Goal: Information Seeking & Learning: Learn about a topic

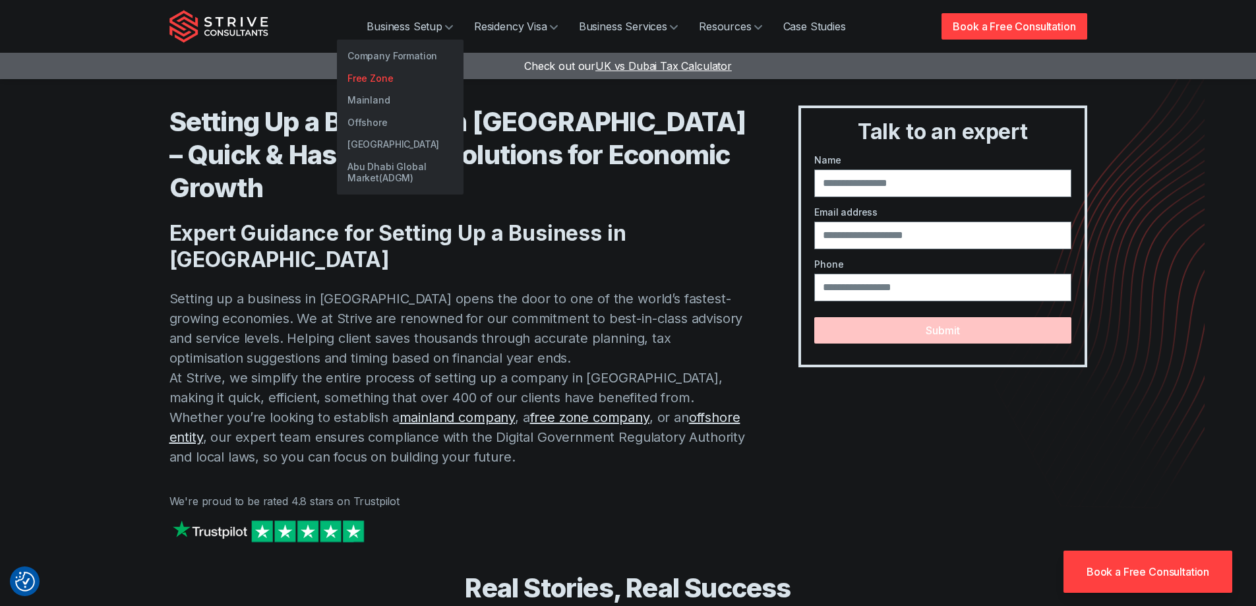
click at [384, 79] on link "Free Zone" at bounding box center [400, 78] width 127 height 22
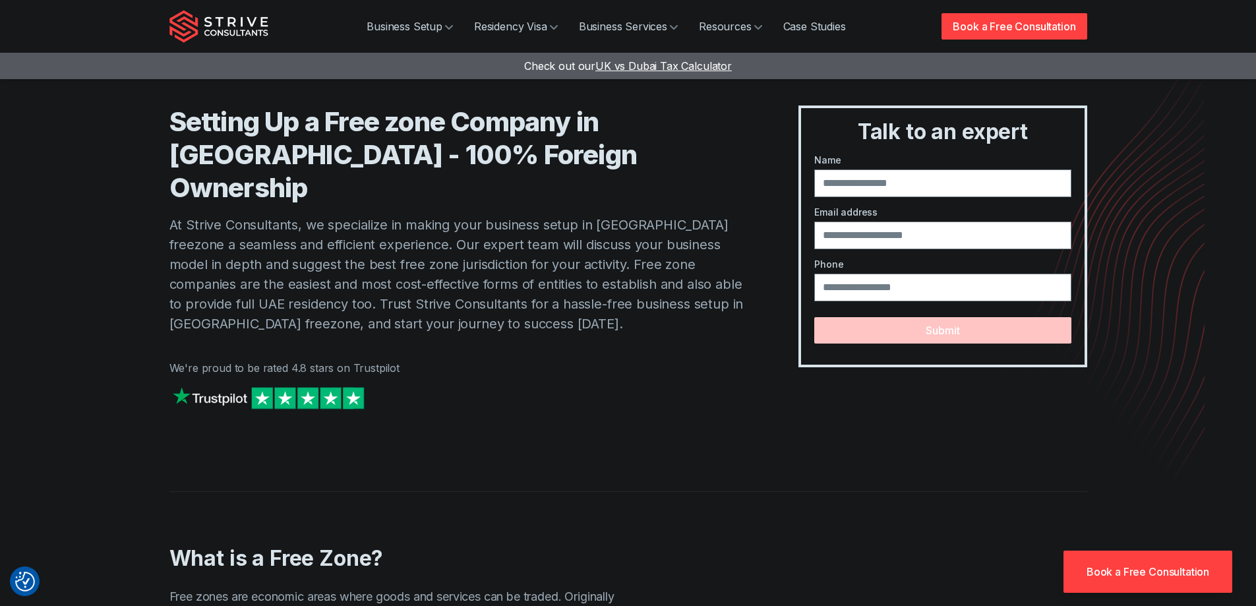
click at [245, 233] on p "At Strive Consultants, we specialize in making your business setup in [GEOGRAPH…" at bounding box center [457, 274] width 577 height 119
drag, startPoint x: 212, startPoint y: 252, endPoint x: 350, endPoint y: 251, distance: 137.8
click at [350, 251] on p "At Strive Consultants, we specialize in making your business setup in [GEOGRAPH…" at bounding box center [457, 274] width 577 height 119
click at [498, 237] on p "At Strive Consultants, we specialize in making your business setup in Dubai fre…" at bounding box center [457, 274] width 577 height 119
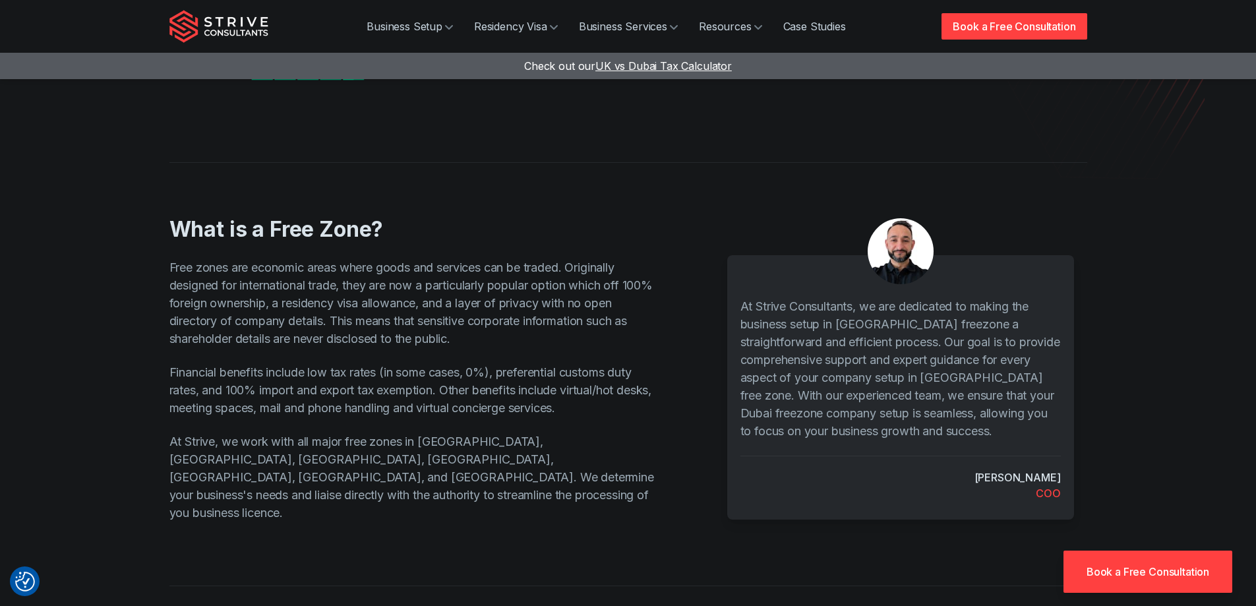
scroll to position [330, 0]
drag, startPoint x: 572, startPoint y: 415, endPoint x: 191, endPoint y: 439, distance: 382.6
click at [210, 436] on p "At Strive, we work with all major free zones in Dubai, Abu Dhabi, Sharjah, Ras …" at bounding box center [412, 476] width 487 height 89
drag, startPoint x: 582, startPoint y: 425, endPoint x: 572, endPoint y: 419, distance: 11.5
click at [580, 432] on p "At Strive, we work with all major free zones in Dubai, Abu Dhabi, Sharjah, Ras …" at bounding box center [412, 476] width 487 height 89
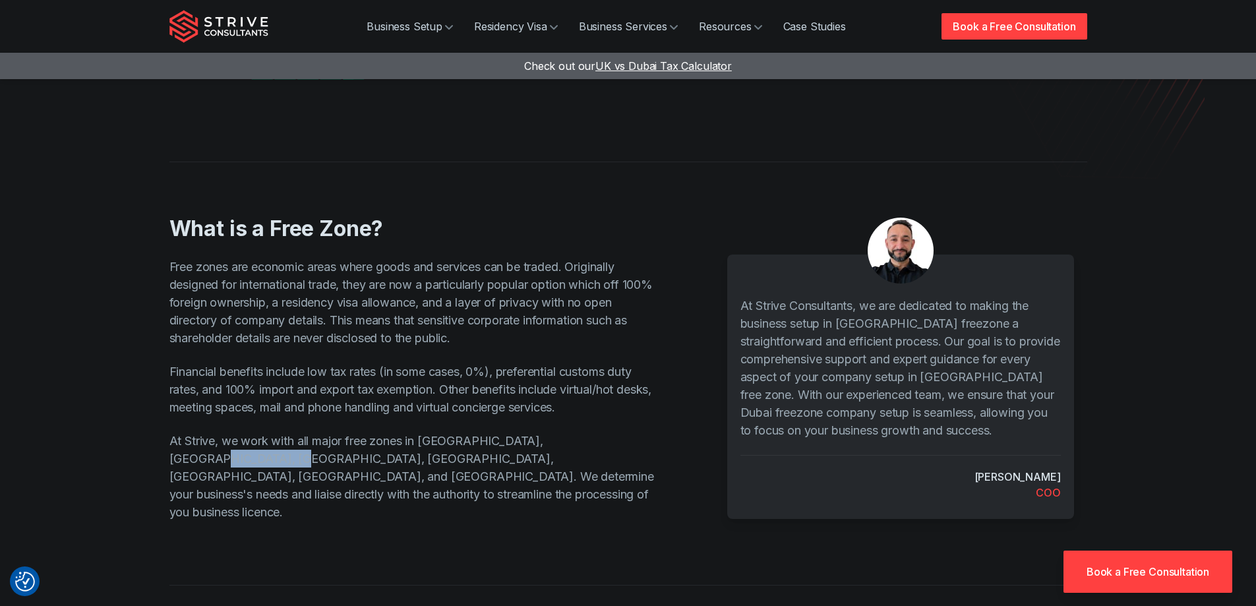
click at [578, 432] on p "At Strive, we work with all major free zones in Dubai, Abu Dhabi, Sharjah, Ras …" at bounding box center [412, 476] width 487 height 89
drag, startPoint x: 575, startPoint y: 415, endPoint x: 207, endPoint y: 433, distance: 368.4
click at [216, 442] on p "At Strive, we work with all major free zones in Dubai, Abu Dhabi, Sharjah, Ras …" at bounding box center [412, 476] width 487 height 89
copy p "Ras Al Khaimah"
click at [392, 445] on p "At Strive, we work with all major free zones in Dubai, Abu Dhabi, Sharjah, Ras …" at bounding box center [412, 476] width 487 height 89
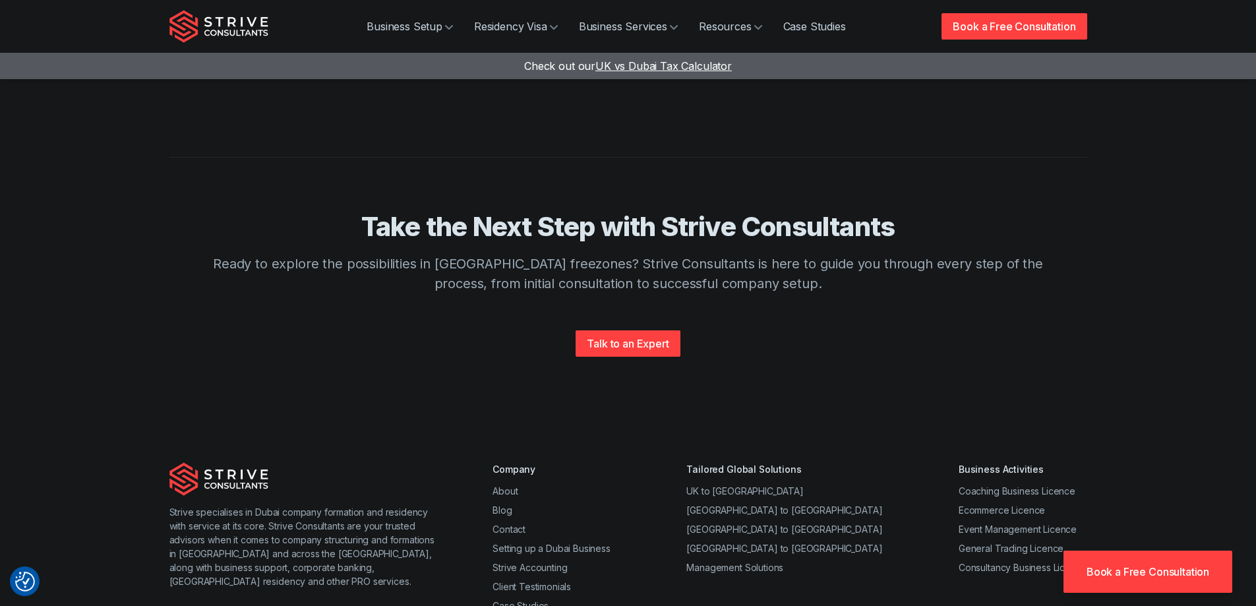
scroll to position [3363, 0]
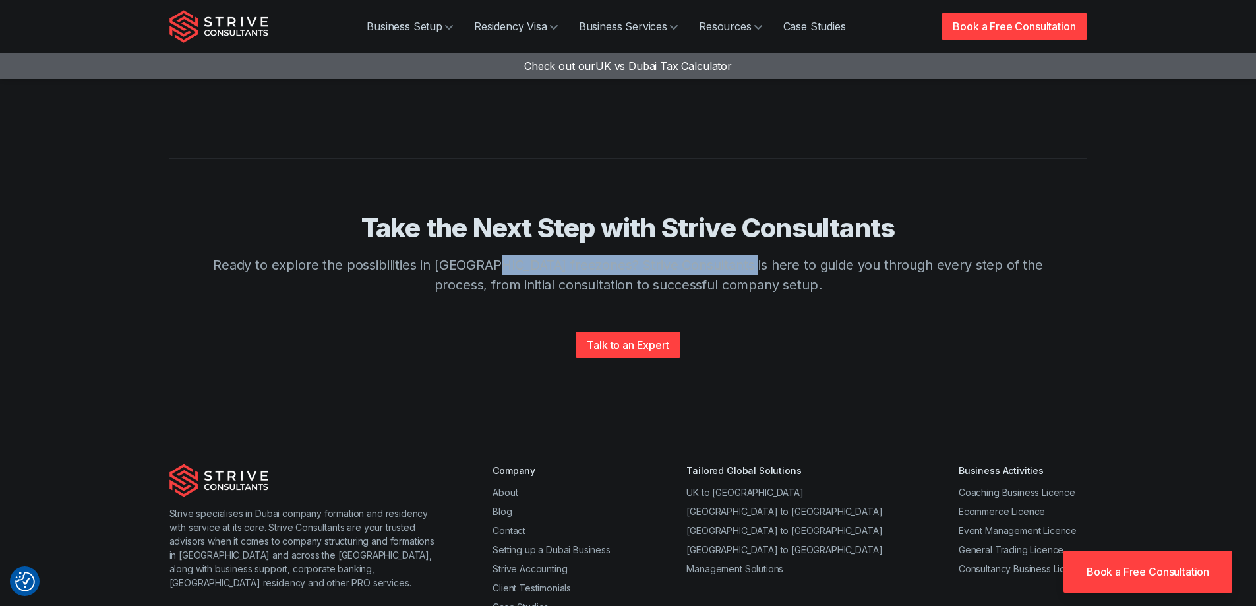
drag, startPoint x: 515, startPoint y: 193, endPoint x: 733, endPoint y: 193, distance: 217.6
click at [733, 255] on p "Ready to explore the possibilities in Dubai freezones? Strive Consultants is he…" at bounding box center [628, 275] width 844 height 40
click at [811, 227] on div "Take the Next Step with Strive Consultants Ready to explore the possibilities i…" at bounding box center [628, 317] width 844 height 210
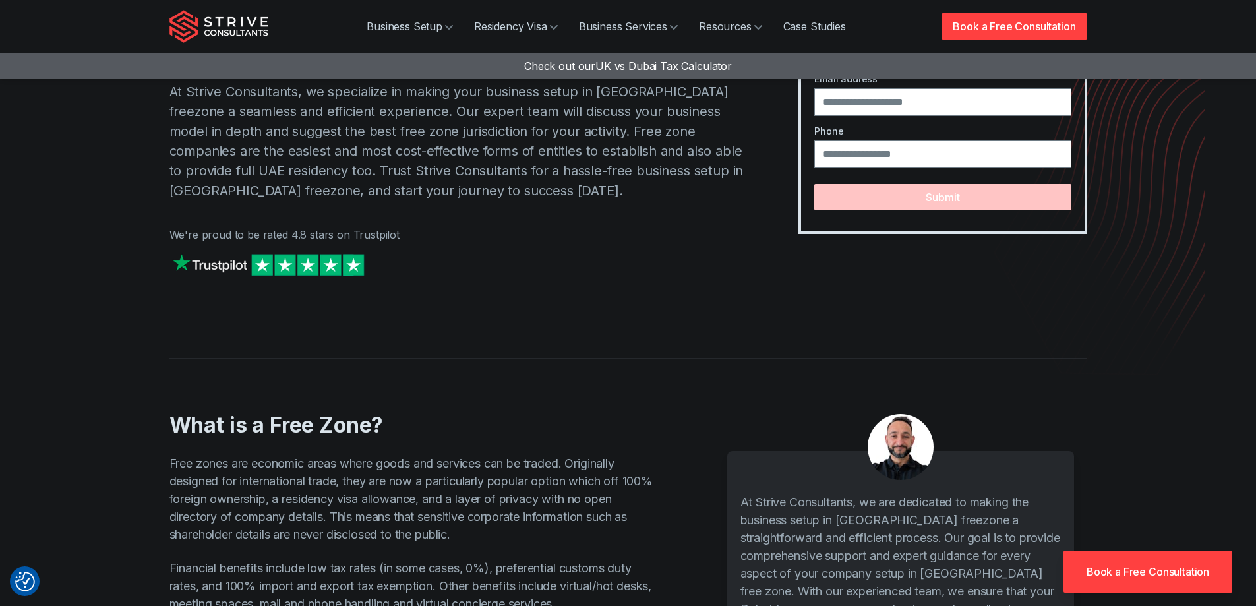
scroll to position [132, 0]
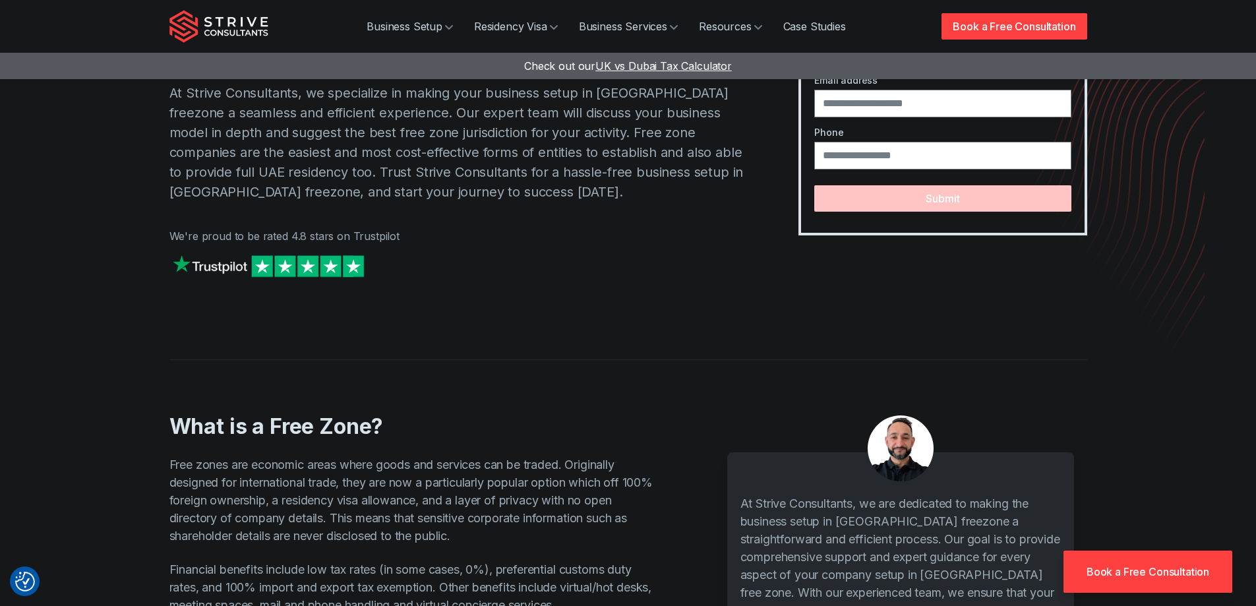
click at [210, 252] on img at bounding box center [268, 266] width 198 height 28
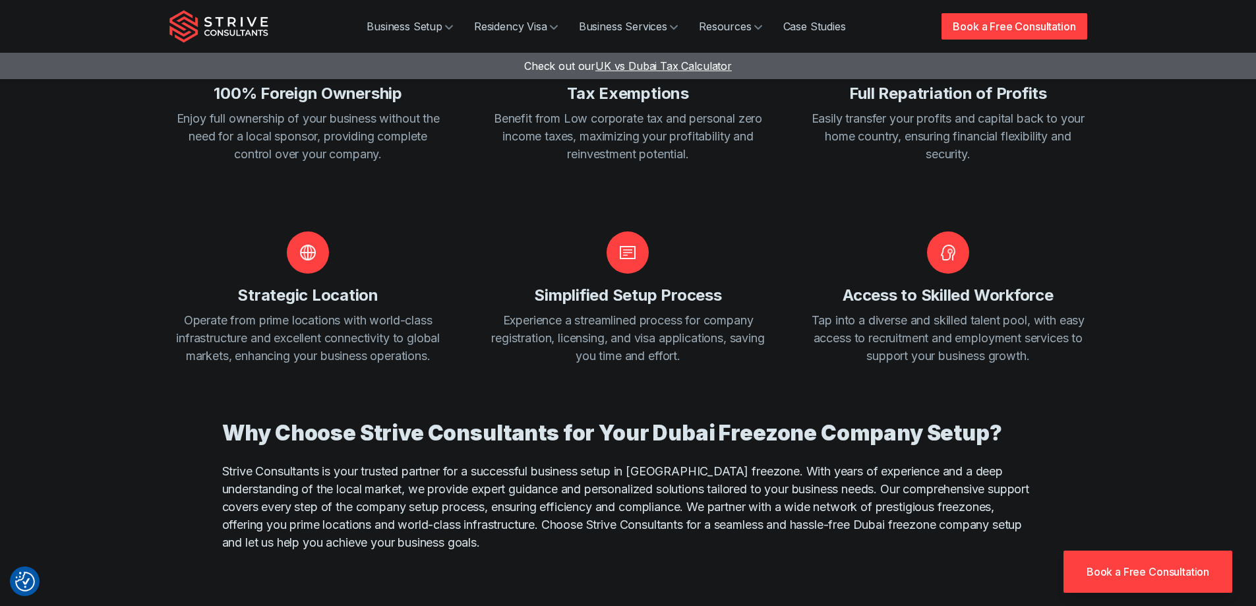
scroll to position [2044, 0]
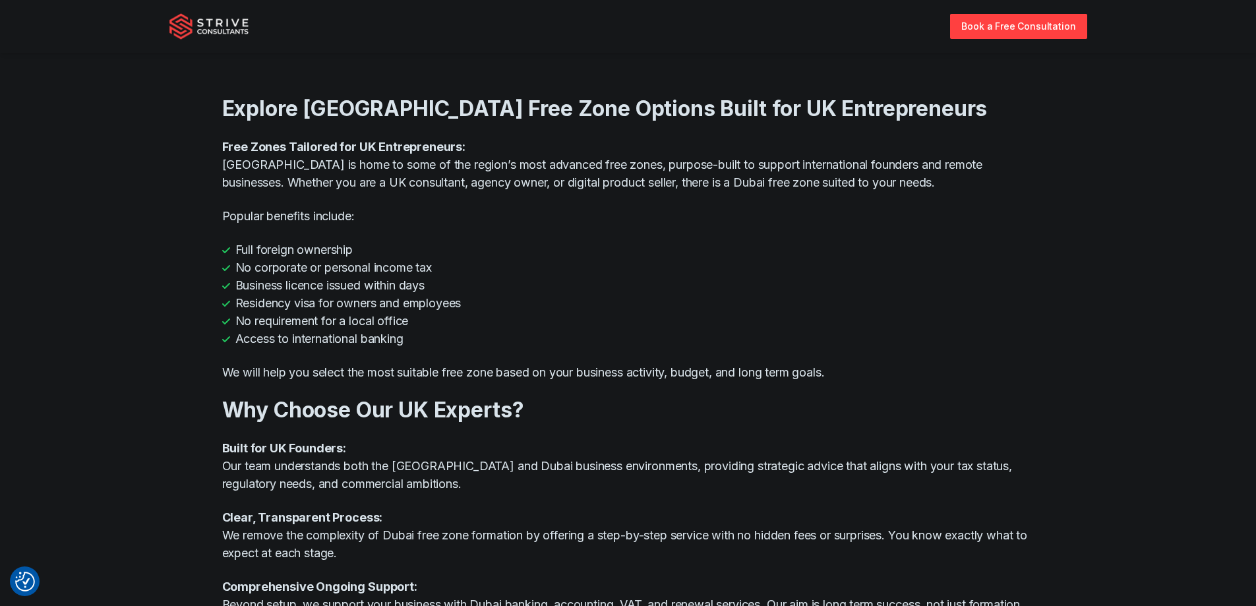
scroll to position [857, 0]
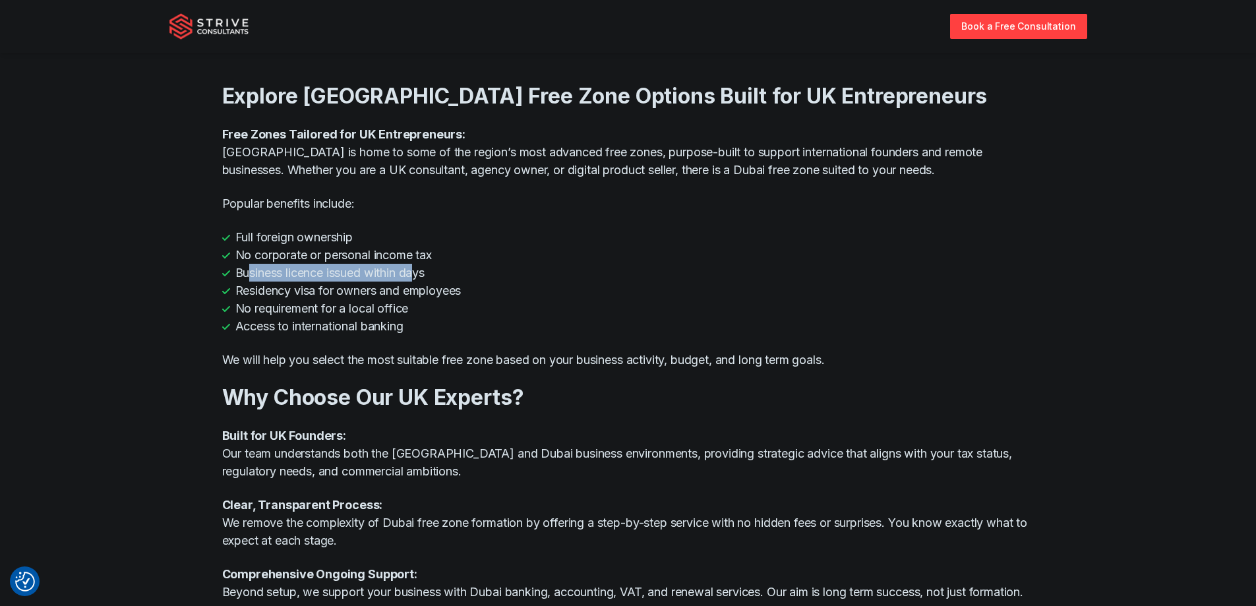
drag, startPoint x: 250, startPoint y: 274, endPoint x: 500, endPoint y: 274, distance: 250.0
click at [423, 272] on li "Business licence issued within days" at bounding box center [628, 273] width 813 height 18
drag, startPoint x: 516, startPoint y: 274, endPoint x: 445, endPoint y: 298, distance: 75.1
click at [514, 275] on li "Business licence issued within days" at bounding box center [628, 273] width 813 height 18
drag, startPoint x: 280, startPoint y: 311, endPoint x: 437, endPoint y: 312, distance: 157.6
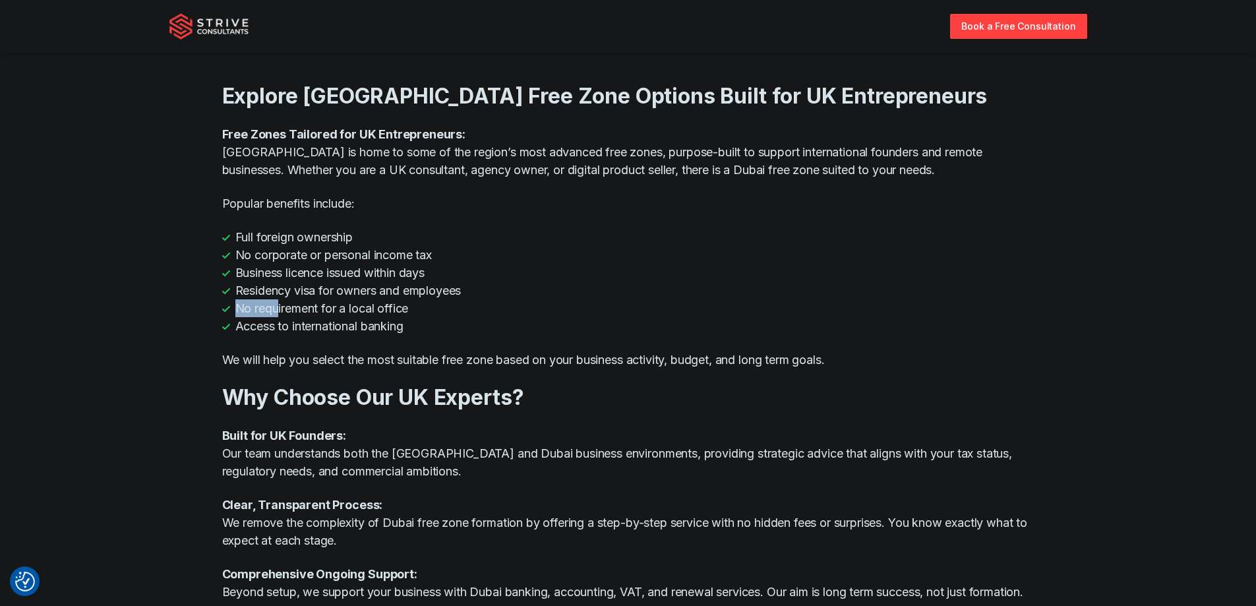
click at [437, 312] on li "No requirement for a local office" at bounding box center [628, 308] width 813 height 18
drag, startPoint x: 448, startPoint y: 346, endPoint x: 332, endPoint y: 332, distance: 116.2
click at [447, 346] on div "Explore Dubai Free Zone Options Built for UK Entrepreneurs Free Zones Tailored …" at bounding box center [628, 342] width 813 height 576
drag, startPoint x: 265, startPoint y: 326, endPoint x: 443, endPoint y: 327, distance: 177.4
click at [425, 330] on li "Access to international banking" at bounding box center [628, 326] width 813 height 18
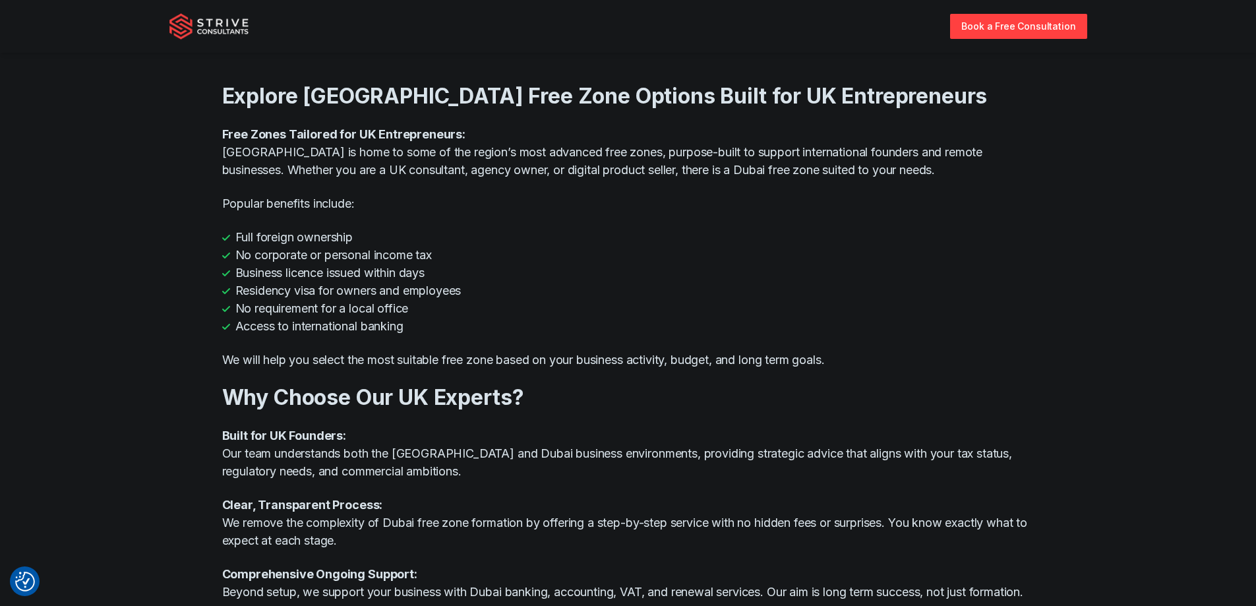
click at [568, 318] on li "Access to international banking" at bounding box center [628, 326] width 813 height 18
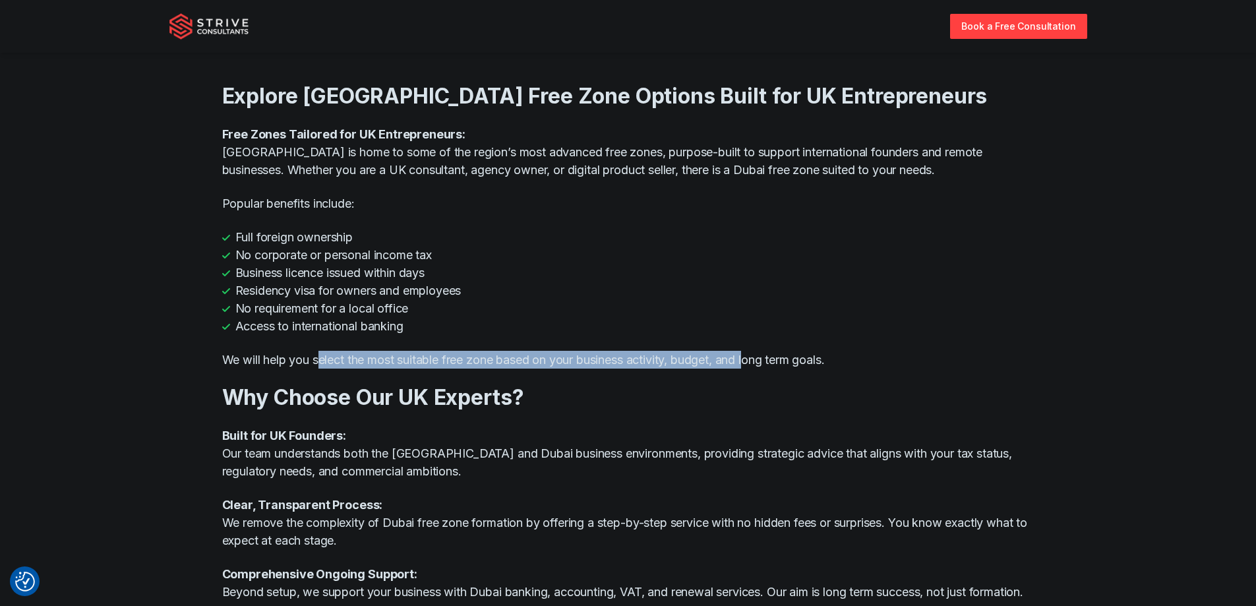
drag, startPoint x: 368, startPoint y: 360, endPoint x: 820, endPoint y: 350, distance: 451.9
click at [787, 356] on p "We will help you select the most suitable free zone based on your business acti…" at bounding box center [628, 360] width 813 height 18
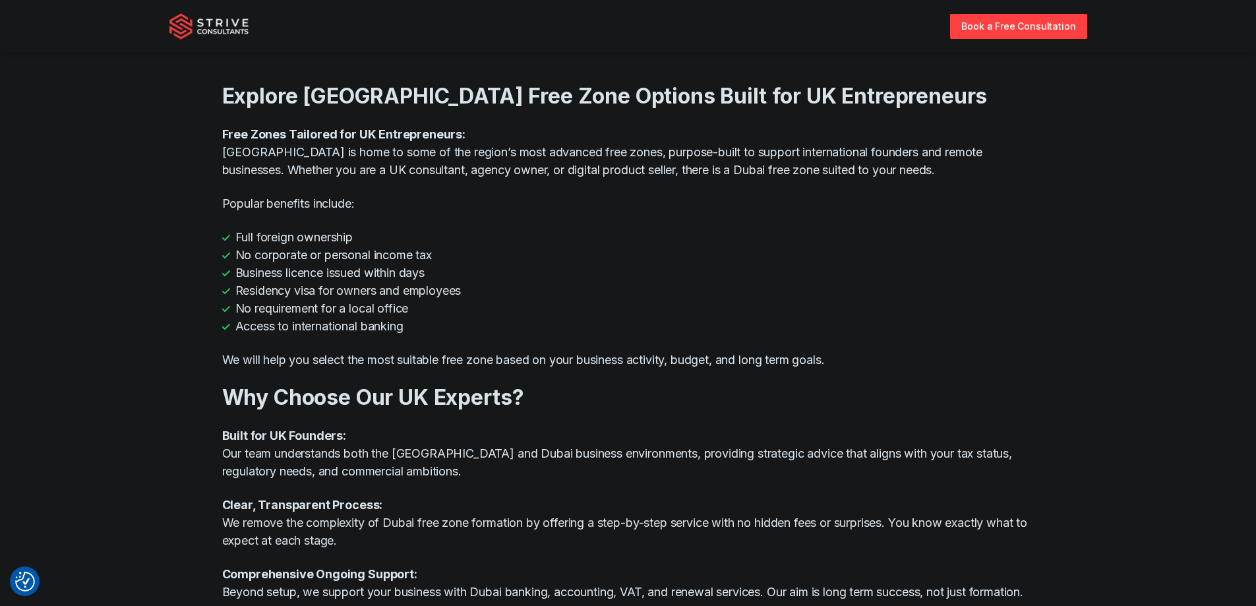
drag, startPoint x: 978, startPoint y: 327, endPoint x: 801, endPoint y: 339, distance: 177.8
click at [977, 327] on li "Access to international banking" at bounding box center [628, 326] width 813 height 18
drag, startPoint x: 283, startPoint y: 396, endPoint x: 485, endPoint y: 392, distance: 201.8
click at [479, 398] on h3 "Why Choose Our UK Experts?" at bounding box center [628, 397] width 813 height 26
click at [586, 321] on li "Access to international banking" at bounding box center [628, 326] width 813 height 18
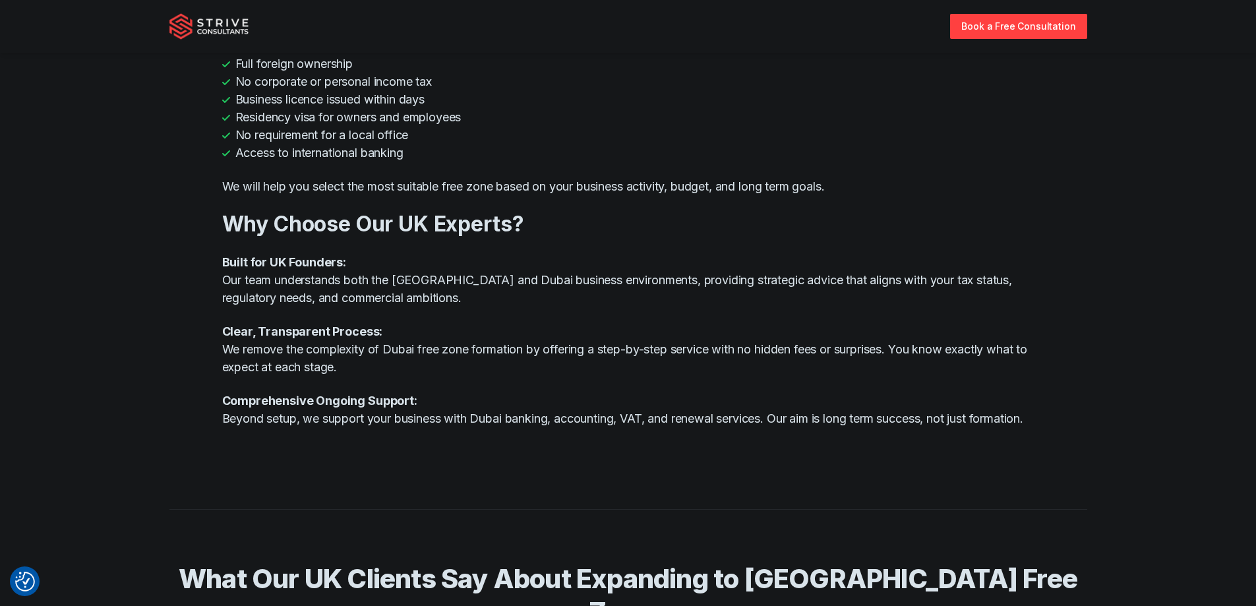
scroll to position [1055, 0]
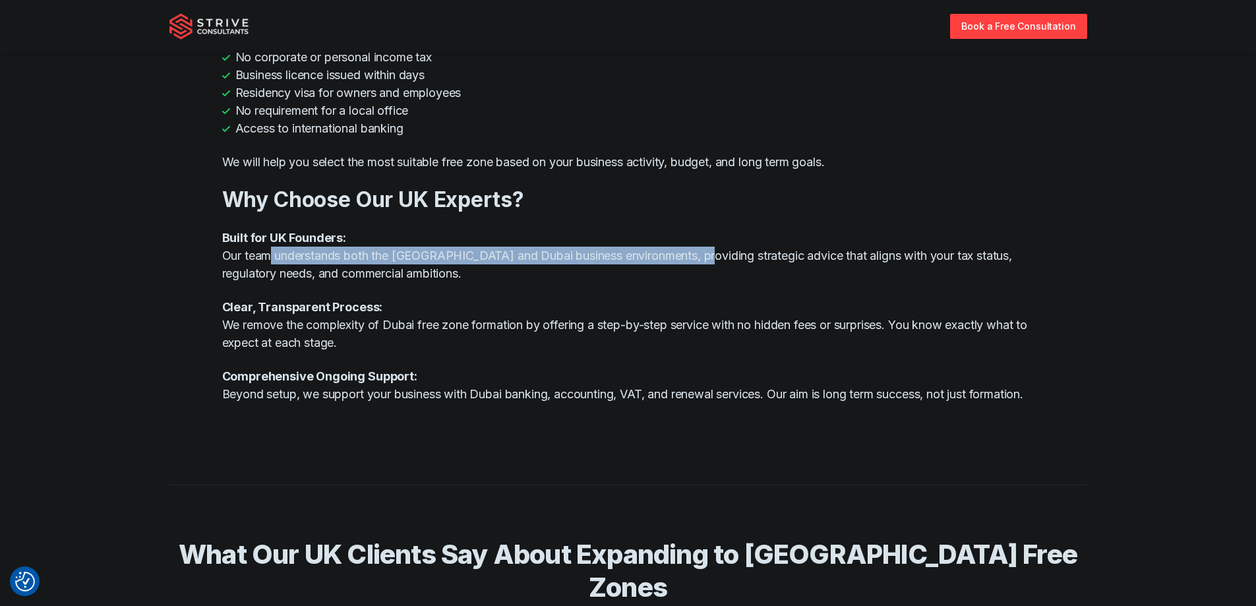
drag, startPoint x: 269, startPoint y: 260, endPoint x: 704, endPoint y: 257, distance: 434.6
click at [704, 257] on p "Built for UK Founders: Our team understands both the UK and Dubai business envi…" at bounding box center [628, 255] width 813 height 53
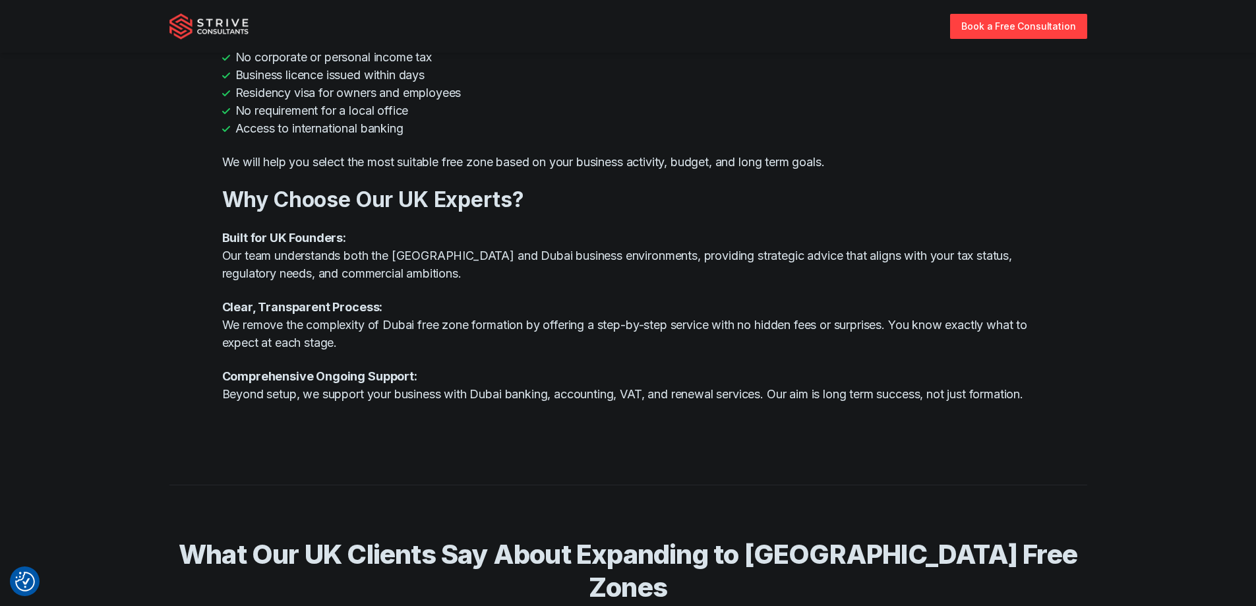
click at [636, 297] on div "Explore Dubai Free Zone Options Built for UK Entrepreneurs Free Zones Tailored …" at bounding box center [628, 144] width 813 height 576
drag, startPoint x: 264, startPoint y: 298, endPoint x: 487, endPoint y: 309, distance: 223.2
click at [487, 309] on p "Clear, Transparent Process: We remove the complexity of Dubai free zone formati…" at bounding box center [628, 324] width 813 height 53
click at [435, 344] on p "Clear, Transparent Process: We remove the complexity of Dubai free zone formati…" at bounding box center [628, 324] width 813 height 53
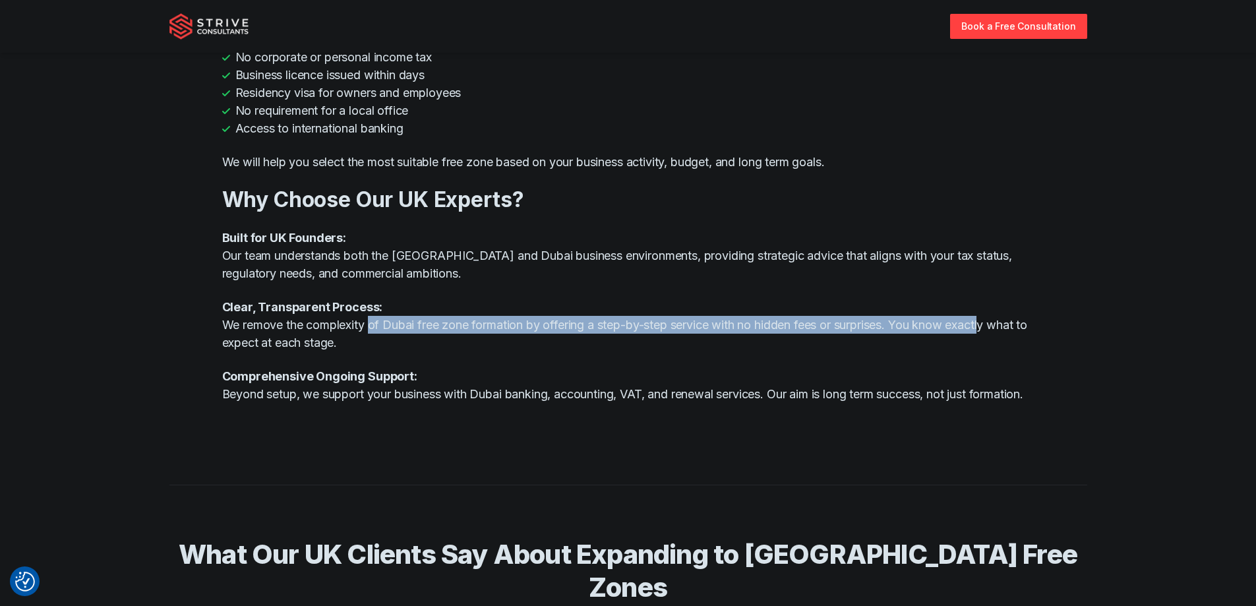
drag, startPoint x: 380, startPoint y: 332, endPoint x: 1009, endPoint y: 332, distance: 629.2
click at [1002, 330] on p "Clear, Transparent Process: We remove the complexity of Dubai free zone formati…" at bounding box center [628, 324] width 813 height 53
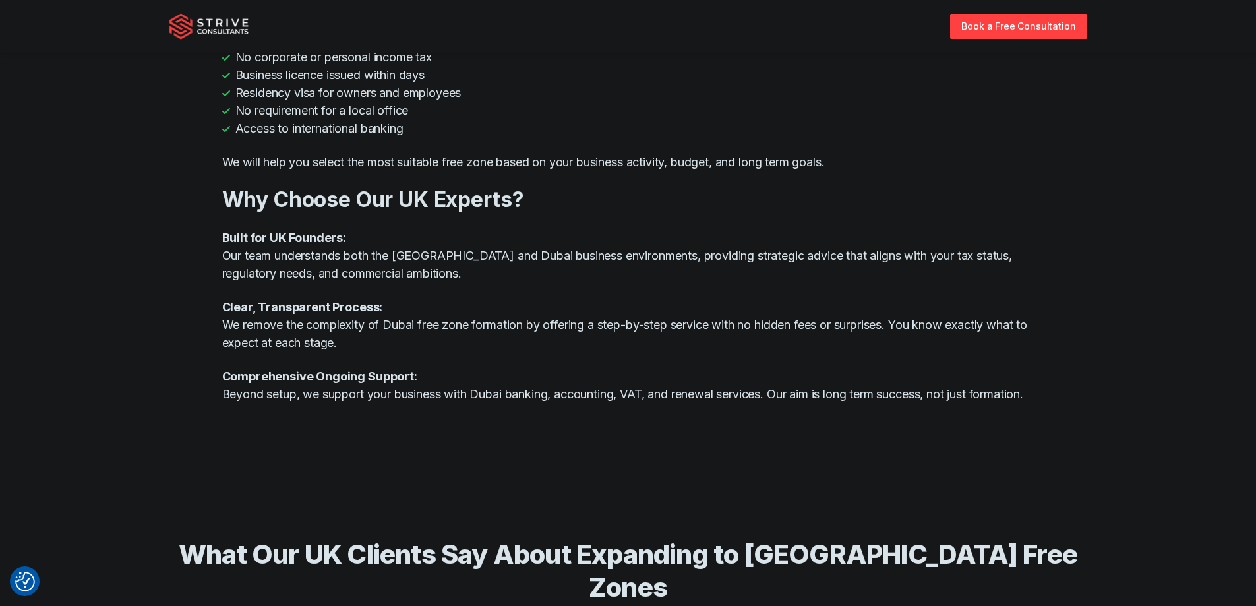
click at [1067, 342] on section "Explore Dubai Free Zone Options Built for UK Entrepreneurs Free Zones Tailored …" at bounding box center [628, 144] width 1256 height 576
drag, startPoint x: 335, startPoint y: 346, endPoint x: 346, endPoint y: 342, distance: 11.3
click at [337, 346] on p "Clear, Transparent Process: We remove the complexity of Dubai free zone formati…" at bounding box center [628, 324] width 813 height 53
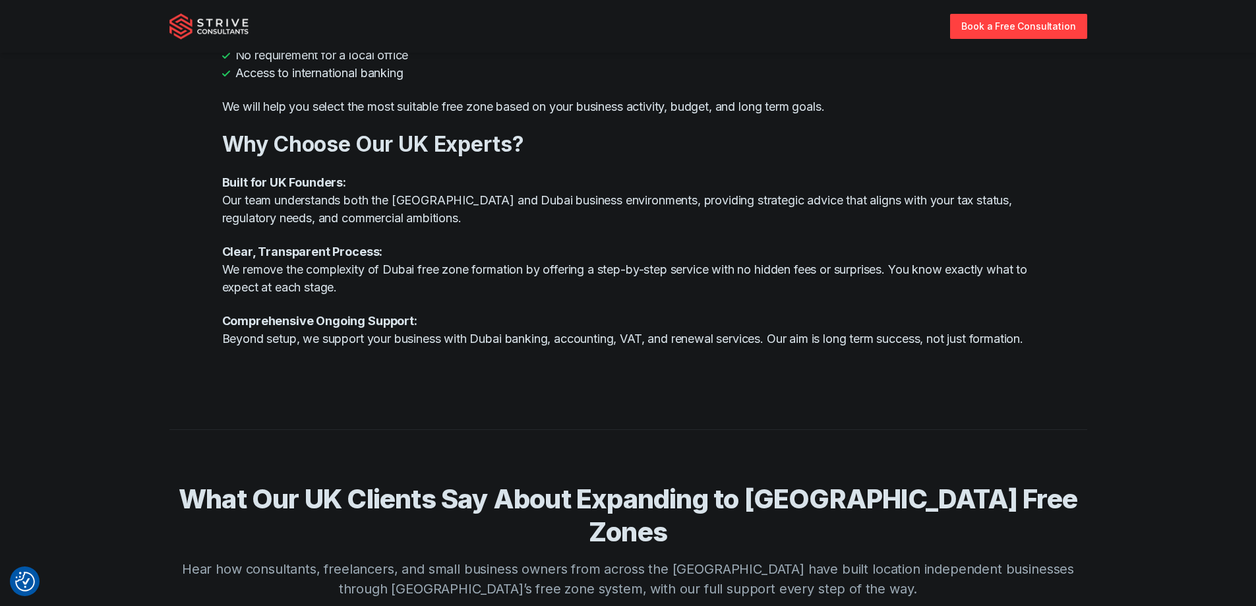
scroll to position [1187, 0]
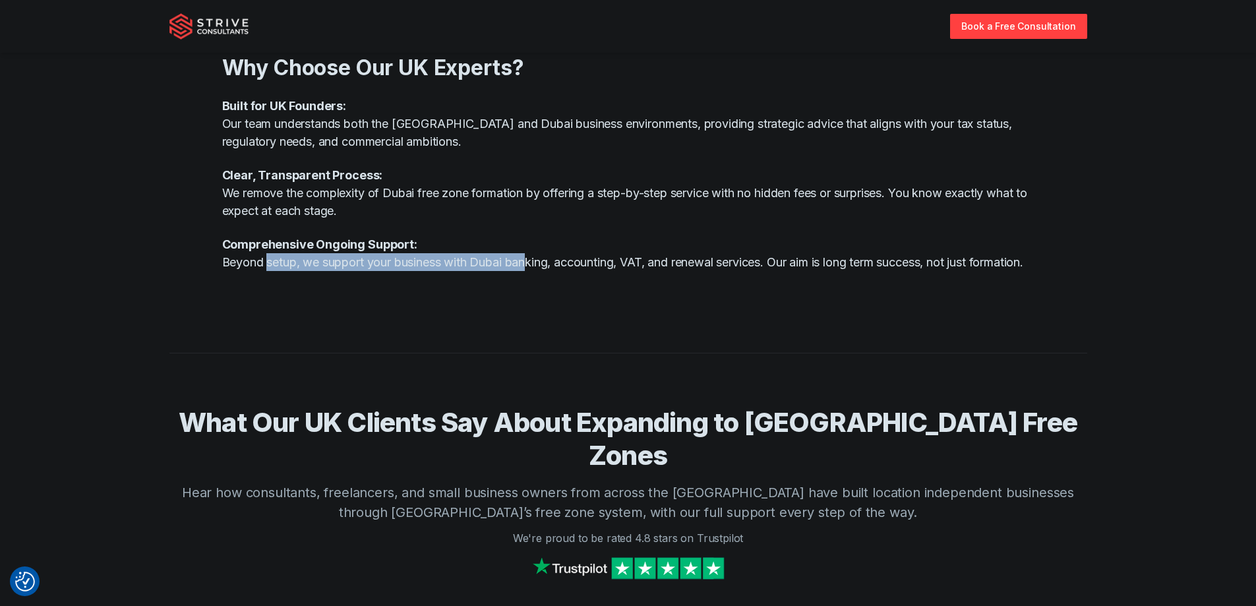
drag, startPoint x: 270, startPoint y: 270, endPoint x: 535, endPoint y: 269, distance: 265.1
click at [535, 269] on p "Comprehensive Ongoing Support: Beyond setup, we support your business with Duba…" at bounding box center [628, 253] width 813 height 36
drag, startPoint x: 482, startPoint y: 303, endPoint x: 490, endPoint y: 283, distance: 21.9
click at [481, 300] on div "Explore Dubai Free Zone Options Built for UK Entrepreneurs Free Zones Tailored …" at bounding box center [628, 12] width 813 height 576
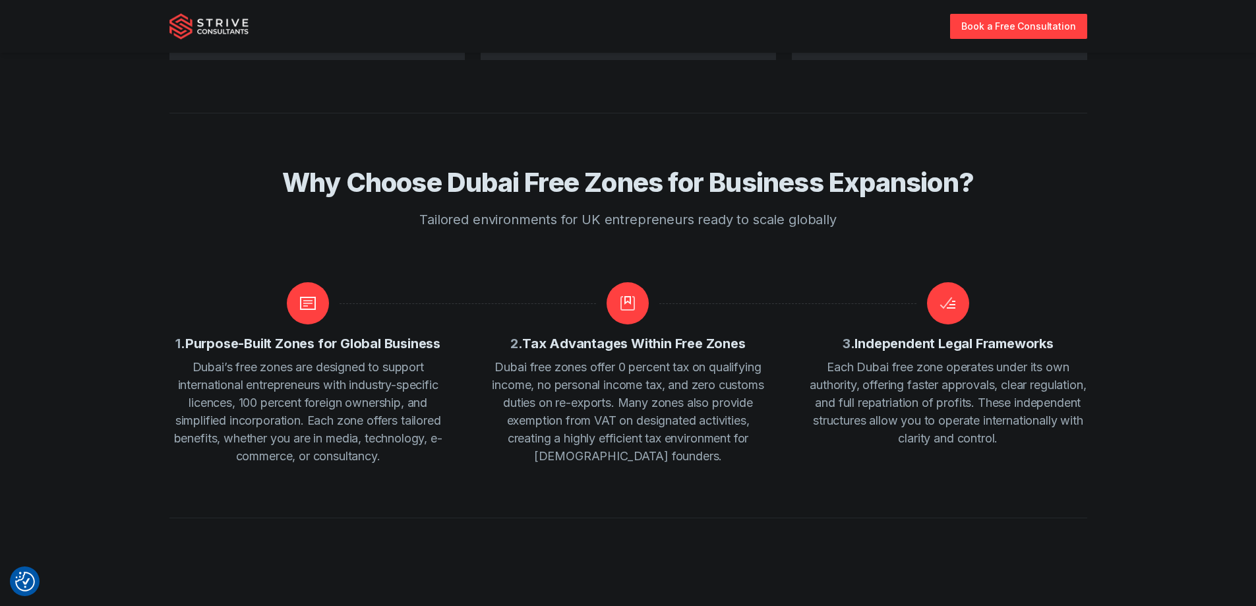
scroll to position [2308, 0]
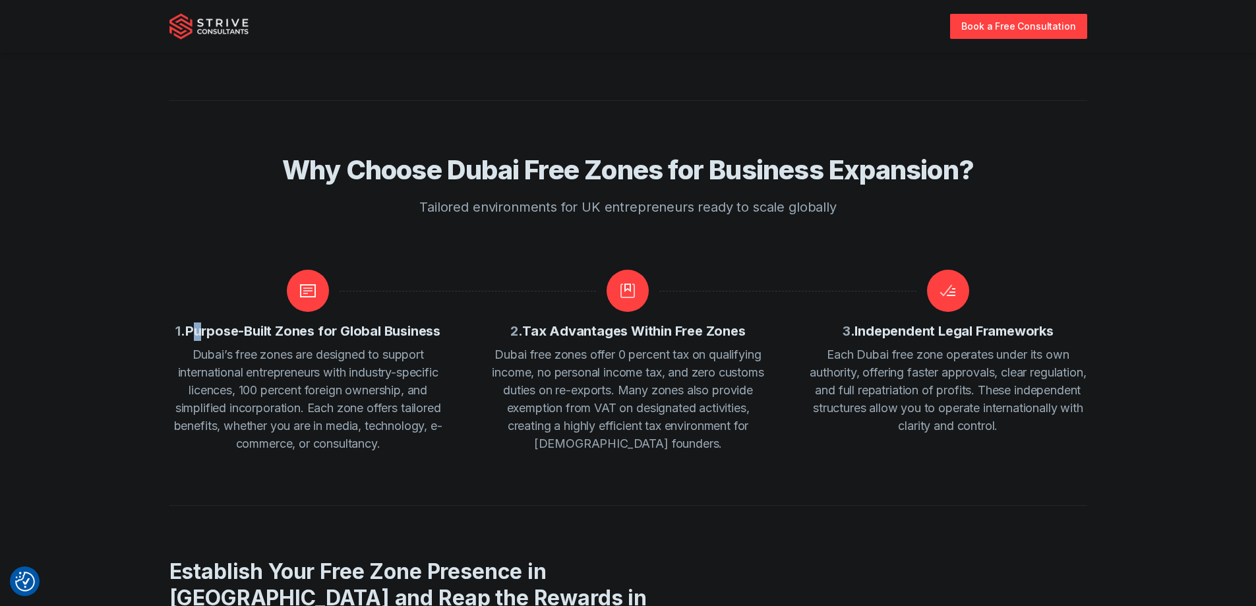
drag, startPoint x: 195, startPoint y: 297, endPoint x: 210, endPoint y: 296, distance: 15.2
click at [208, 322] on h3 "1 . Purpose-Built Zones for Global Business" at bounding box center [307, 331] width 265 height 18
click at [387, 322] on h3 "1 . Purpose-Built Zones for Global Business" at bounding box center [307, 331] width 265 height 18
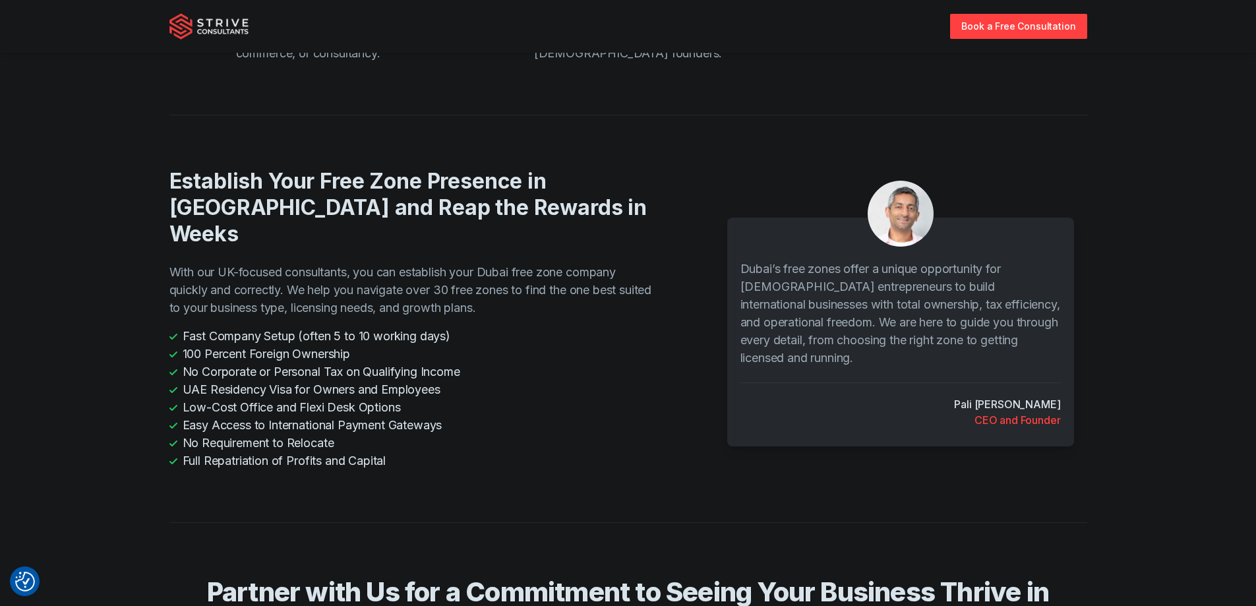
scroll to position [2770, 0]
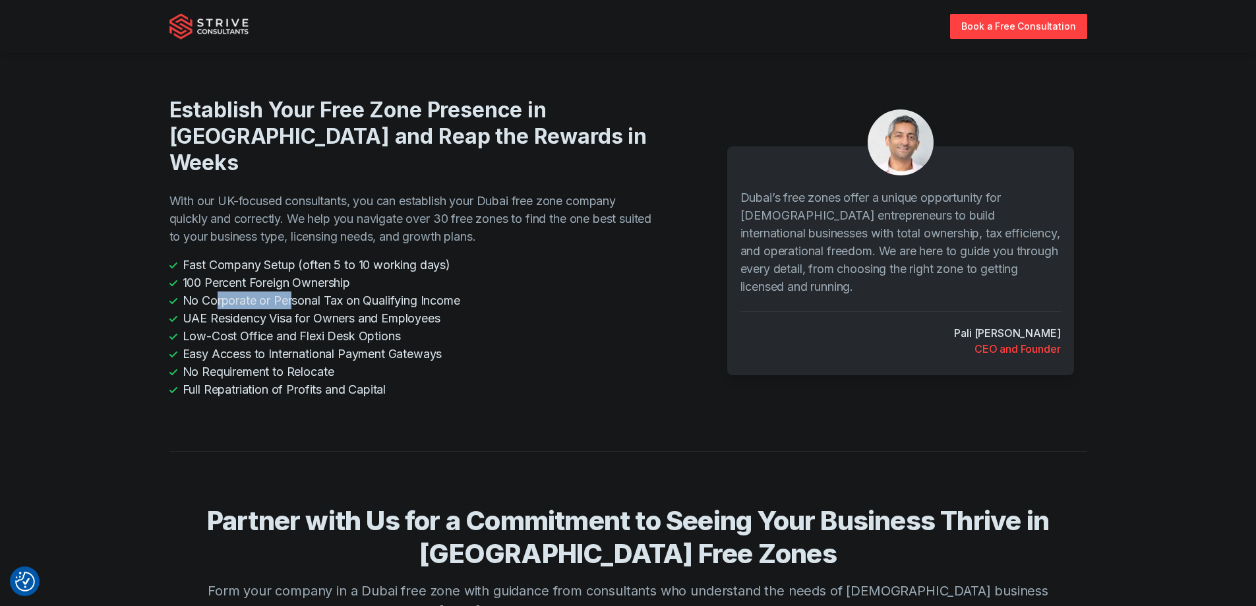
drag, startPoint x: 217, startPoint y: 245, endPoint x: 299, endPoint y: 241, distance: 82.5
click at [296, 291] on li "No Corporate or Personal Tax on Qualifying Income" at bounding box center [412, 300] width 487 height 18
click at [445, 291] on li "No Corporate or Personal Tax on Qualifying Income" at bounding box center [412, 300] width 487 height 18
drag, startPoint x: 204, startPoint y: 257, endPoint x: 358, endPoint y: 257, distance: 153.7
click at [358, 309] on li "UAE Residency Visa for Owners and Employees" at bounding box center [412, 318] width 487 height 18
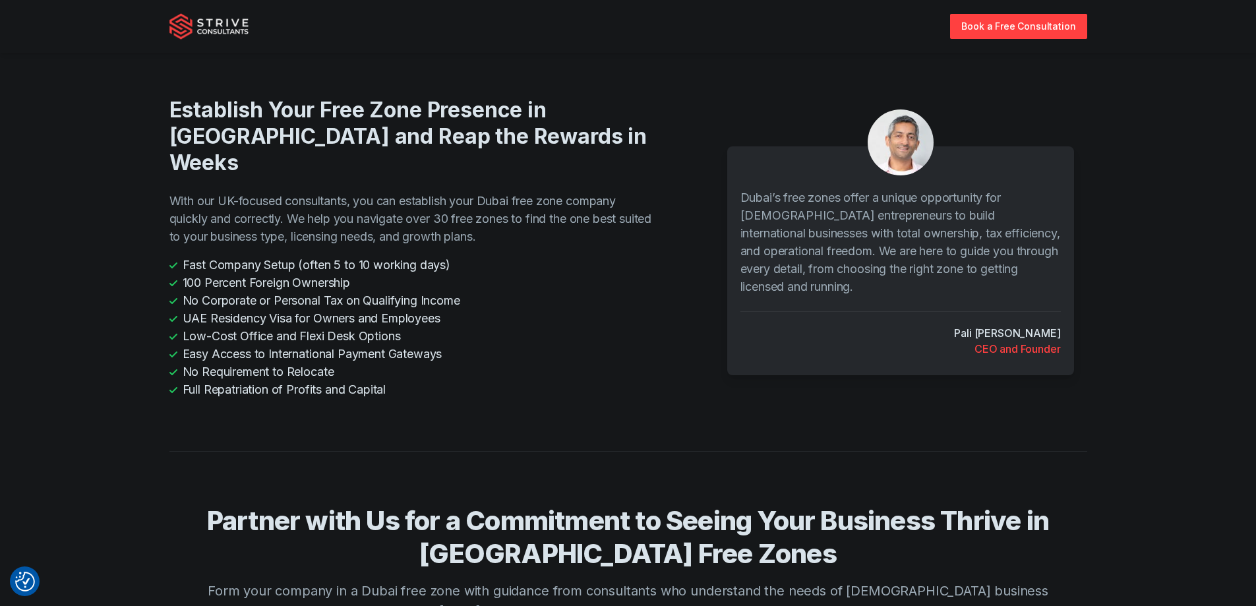
click at [188, 327] on li "Low-Cost Office and Flexi Desk Options" at bounding box center [412, 336] width 487 height 18
drag, startPoint x: 217, startPoint y: 263, endPoint x: 237, endPoint y: 257, distance: 20.9
click at [236, 309] on li "UAE Residency Visa for Owners and Employees" at bounding box center [412, 318] width 487 height 18
drag, startPoint x: 183, startPoint y: 257, endPoint x: 443, endPoint y: 261, distance: 259.9
click at [443, 309] on li "UAE Residency Visa for Owners and Employees" at bounding box center [412, 318] width 487 height 18
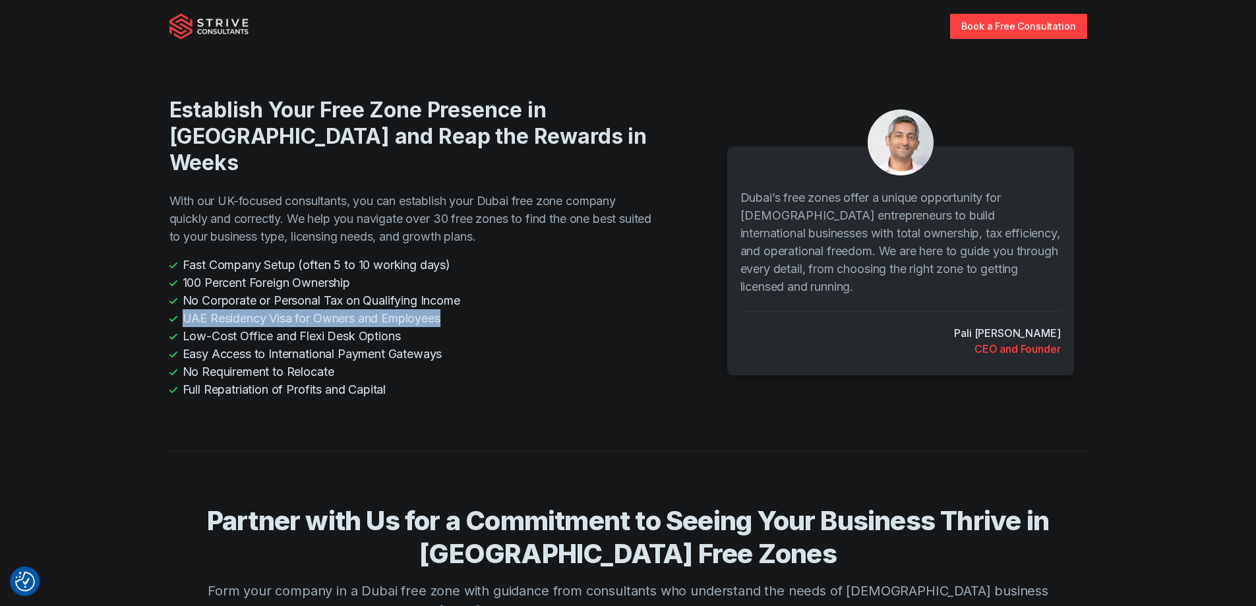
copy li "UAE Residency Visa for Owners and Employees"
drag, startPoint x: 251, startPoint y: 274, endPoint x: 422, endPoint y: 286, distance: 171.2
click at [420, 327] on li "Low-Cost Office and Flexi Desk Options" at bounding box center [412, 336] width 487 height 18
drag, startPoint x: 426, startPoint y: 321, endPoint x: 319, endPoint y: 307, distance: 108.3
click at [425, 363] on li "No Requirement to Relocate" at bounding box center [412, 372] width 487 height 18
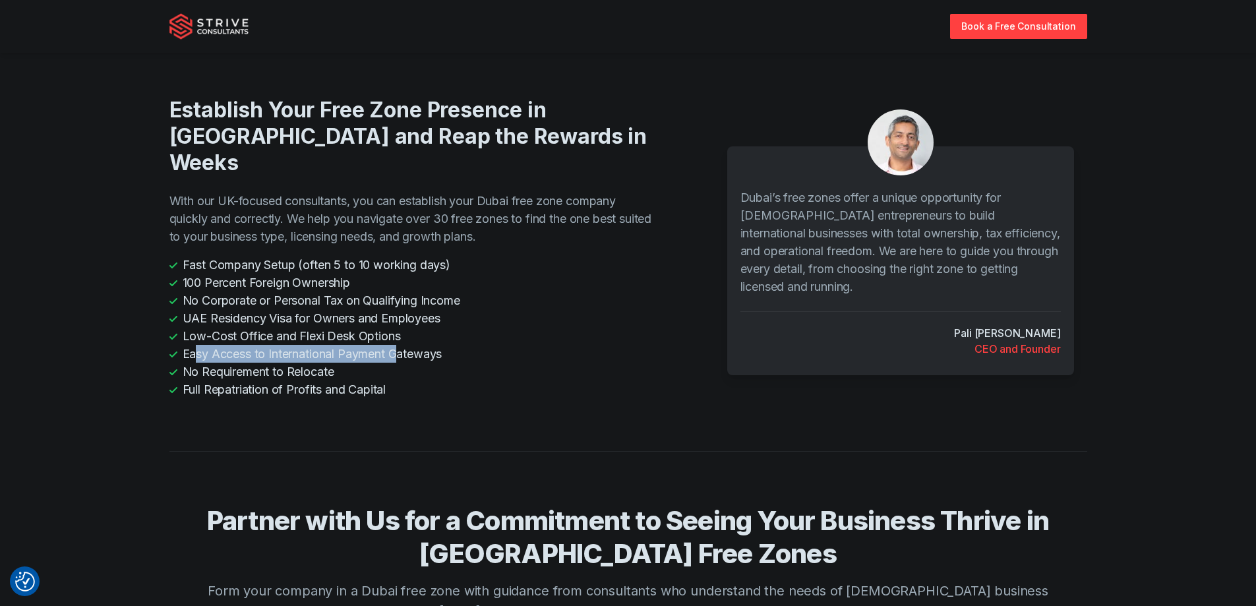
drag, startPoint x: 193, startPoint y: 291, endPoint x: 400, endPoint y: 305, distance: 206.8
click at [398, 345] on li "Easy Access to International Payment Gateways" at bounding box center [412, 354] width 487 height 18
drag, startPoint x: 198, startPoint y: 311, endPoint x: 276, endPoint y: 318, distance: 78.8
click at [276, 363] on li "No Requirement to Relocate" at bounding box center [412, 372] width 487 height 18
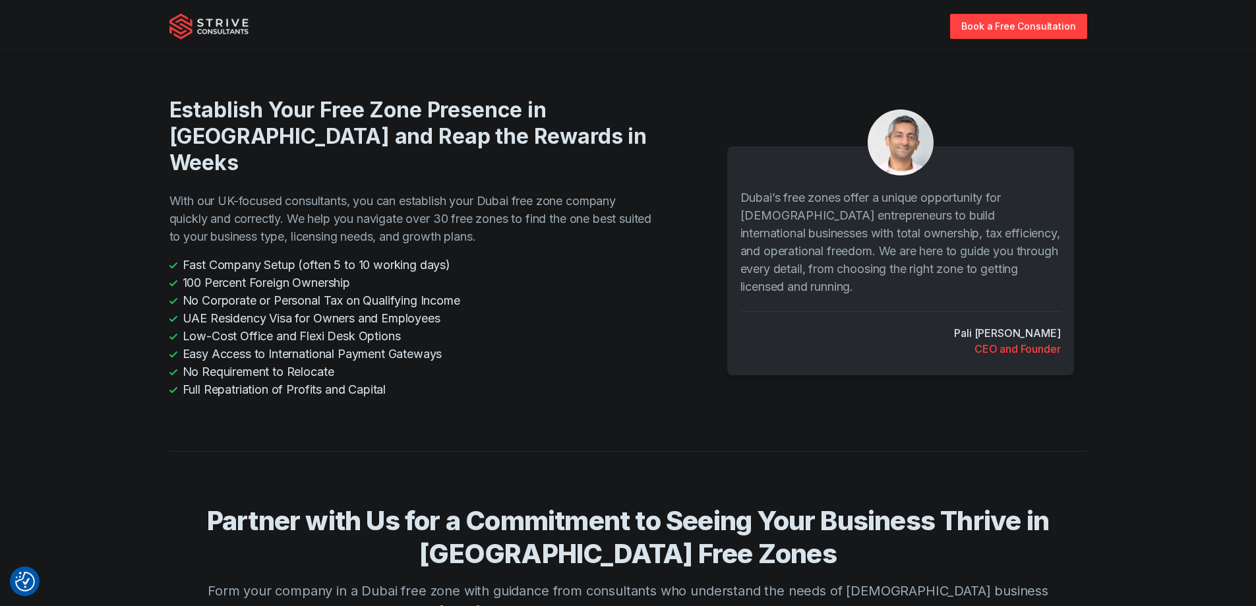
drag, startPoint x: 206, startPoint y: 328, endPoint x: 348, endPoint y: 339, distance: 142.8
click at [346, 381] on li "Full Repatriation of Profits and Capital" at bounding box center [412, 390] width 487 height 18
click at [512, 381] on li "Full Repatriation of Profits and Capital" at bounding box center [412, 390] width 487 height 18
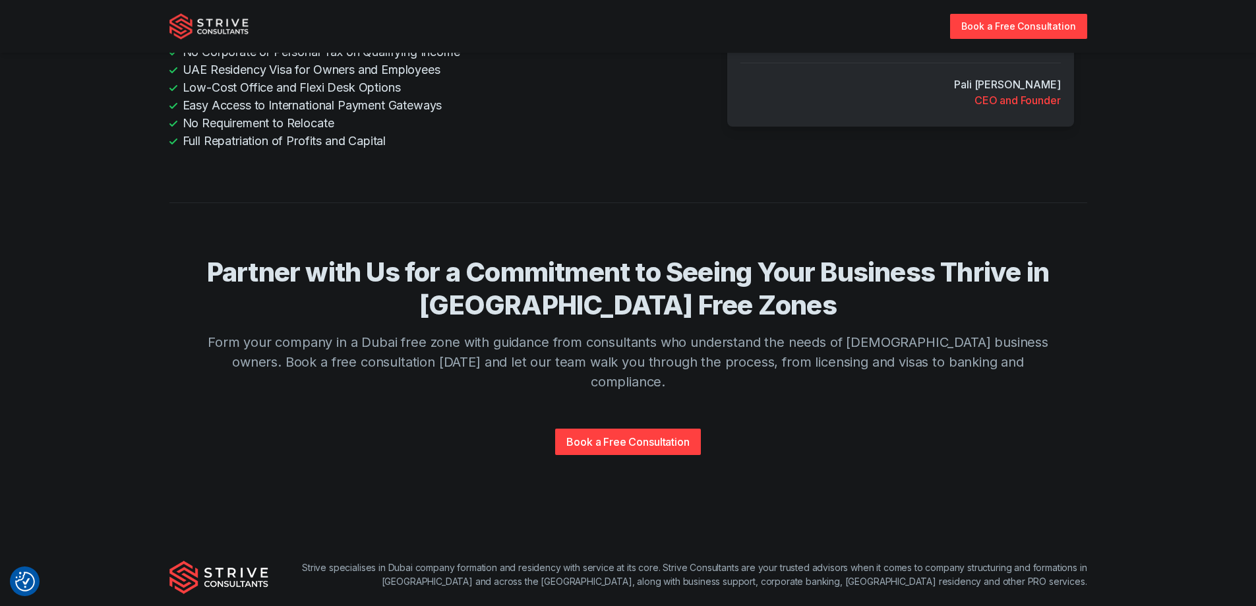
scroll to position [2907, 0]
